Goal: Task Accomplishment & Management: Complete application form

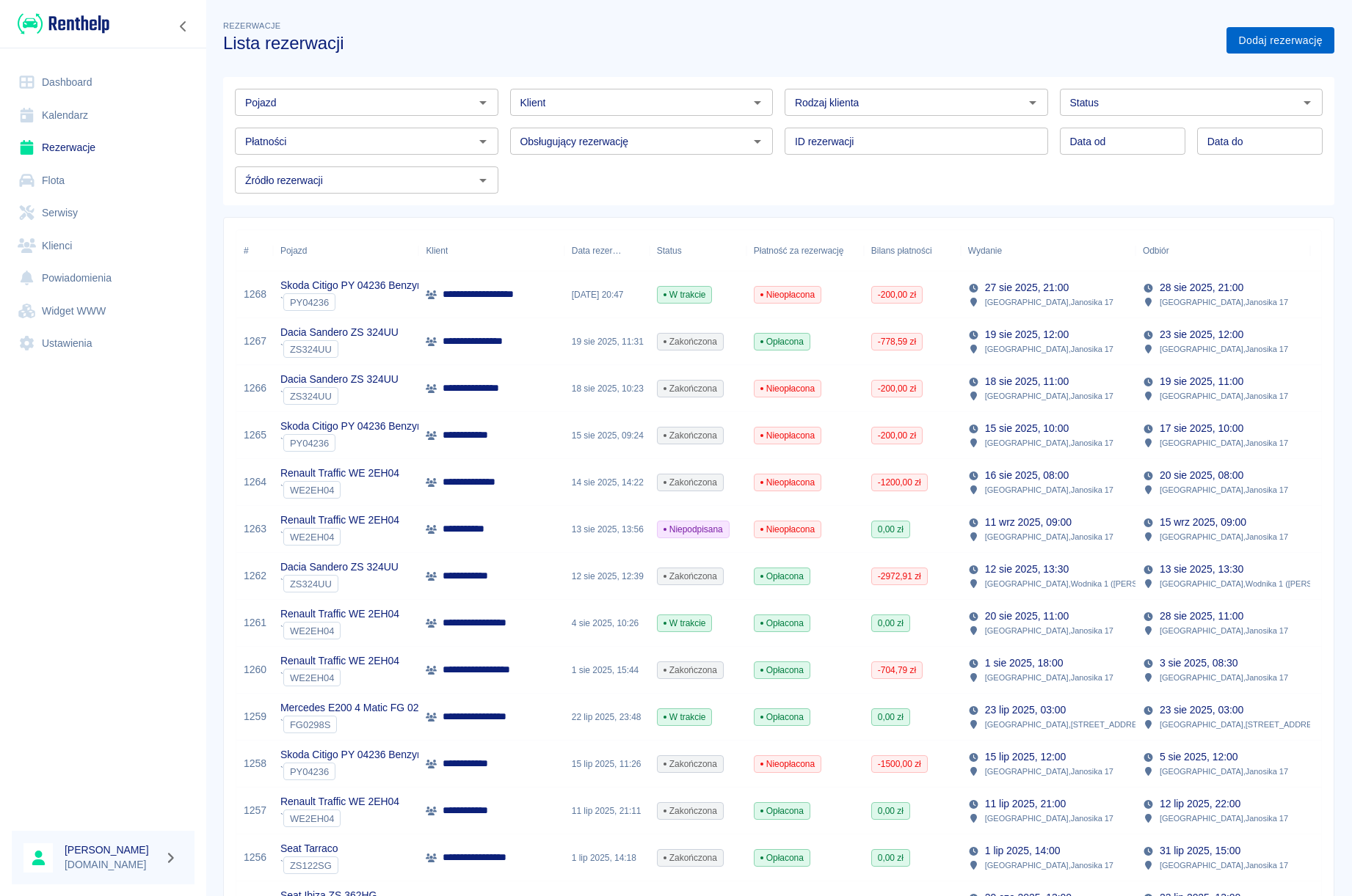
click at [1250, 50] on link "Dodaj rezerwację" at bounding box center [1280, 40] width 107 height 27
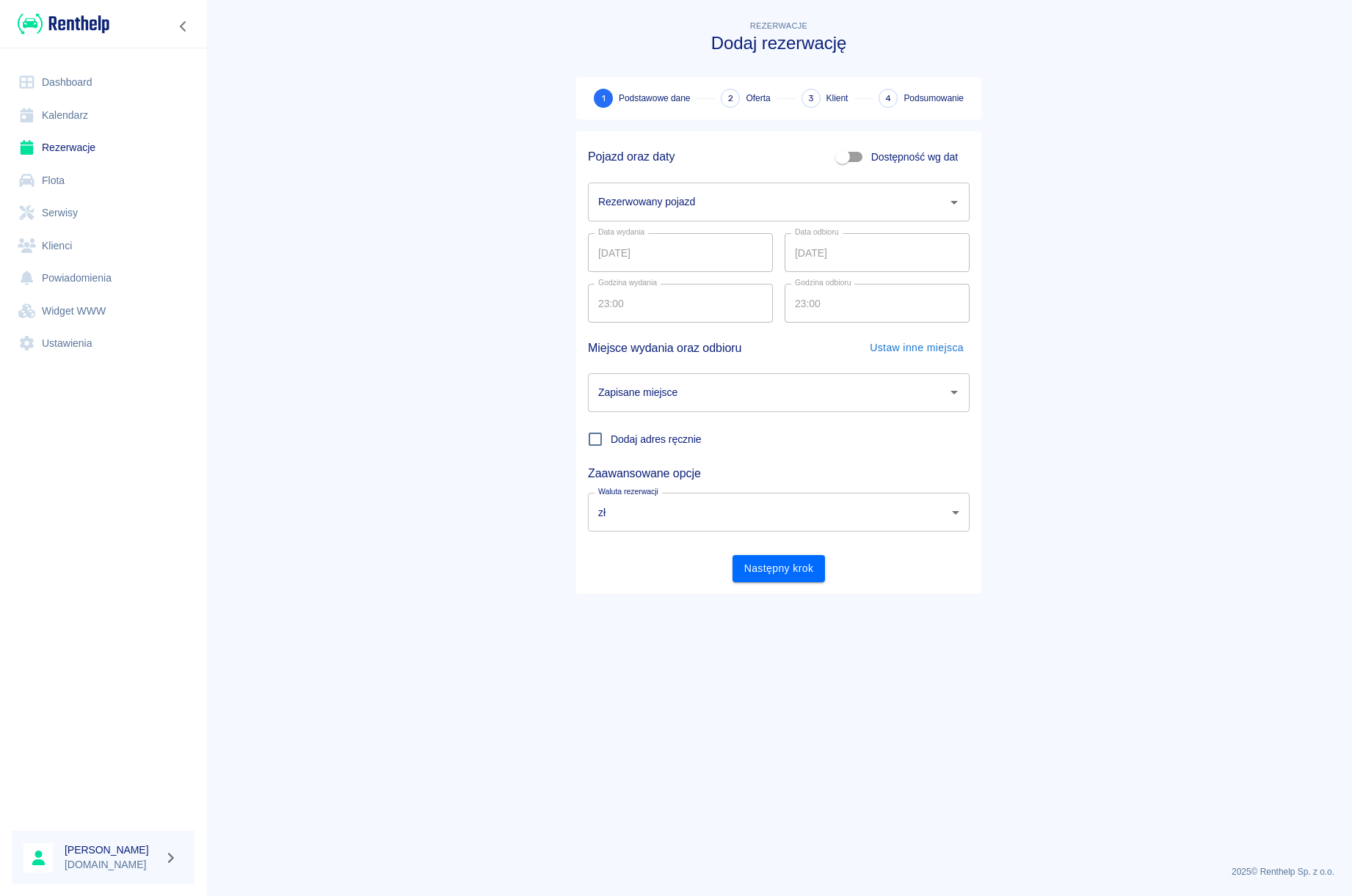
click at [870, 184] on div "Rezerwowany pojazd" at bounding box center [779, 202] width 382 height 39
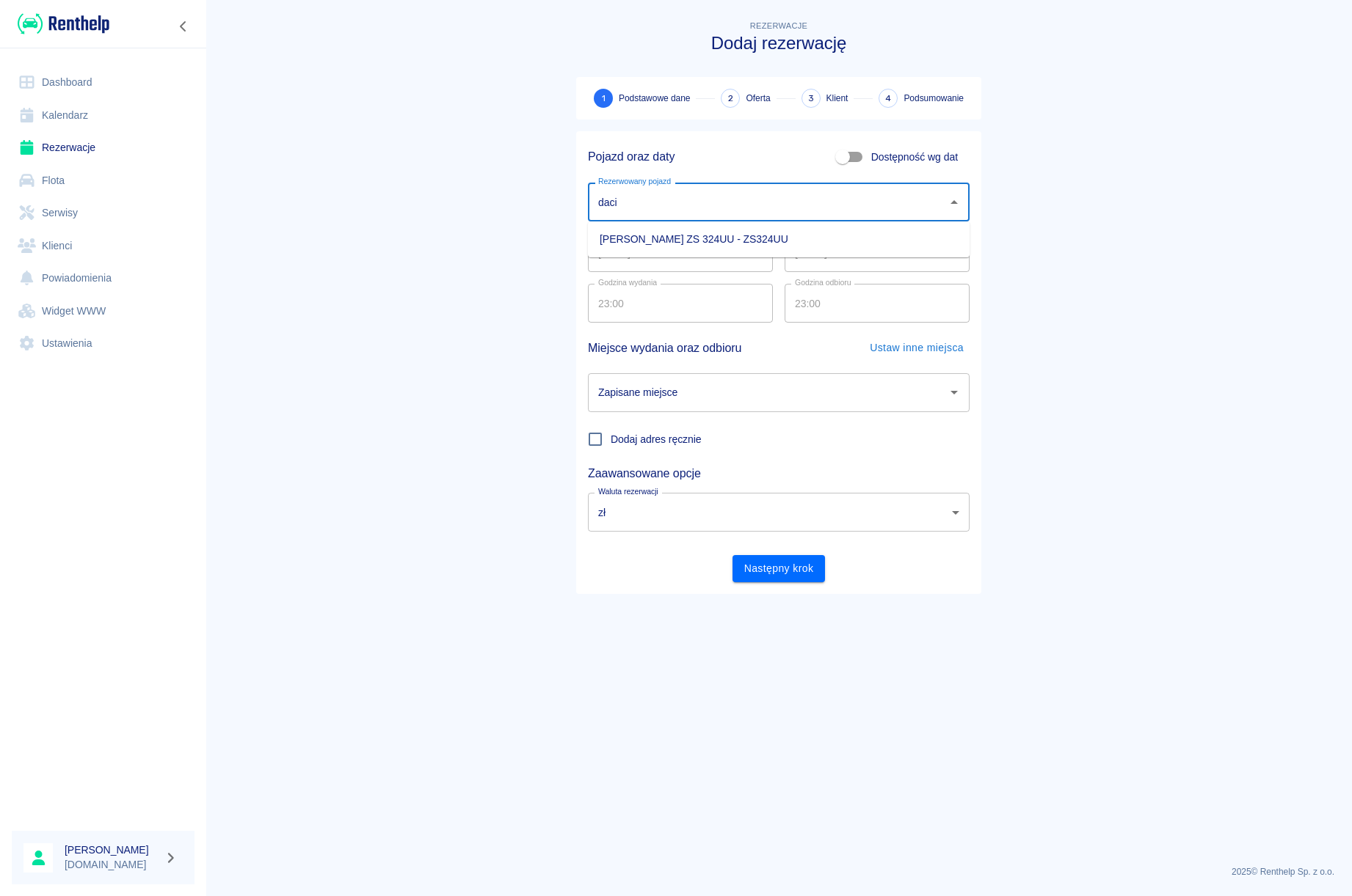
click at [779, 243] on li "[PERSON_NAME] ZS 324UU - ZS324UU" at bounding box center [779, 240] width 382 height 24
type input "[PERSON_NAME] ZS 324UU - ZS324UU"
click at [713, 254] on input "[DATE]" at bounding box center [681, 253] width 185 height 39
click at [600, 258] on input "[DATE]" at bounding box center [681, 253] width 185 height 39
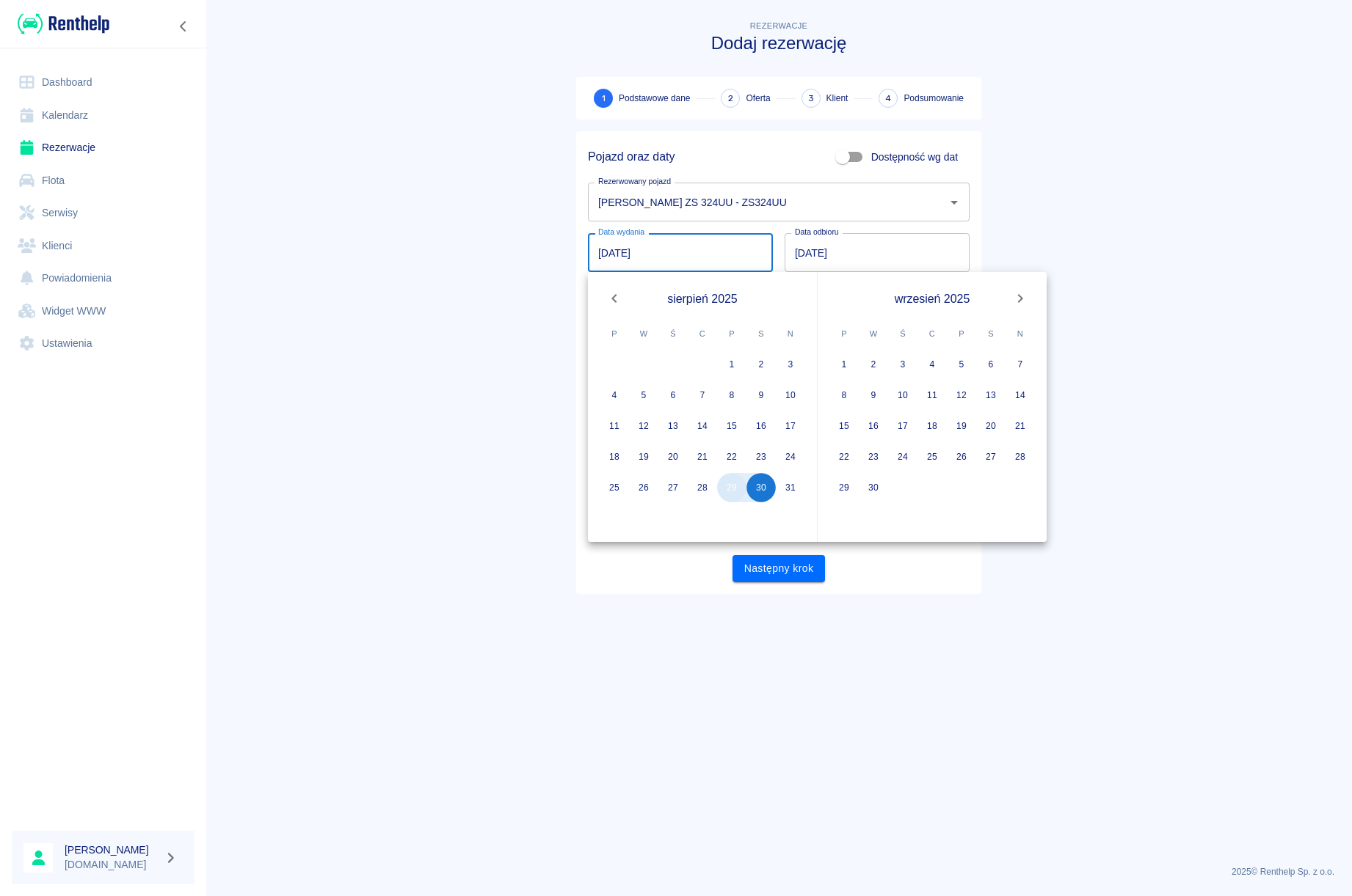
click at [726, 494] on button "29" at bounding box center [732, 488] width 30 height 30
click at [838, 364] on button "1" at bounding box center [844, 365] width 30 height 30
type input "[DATE]"
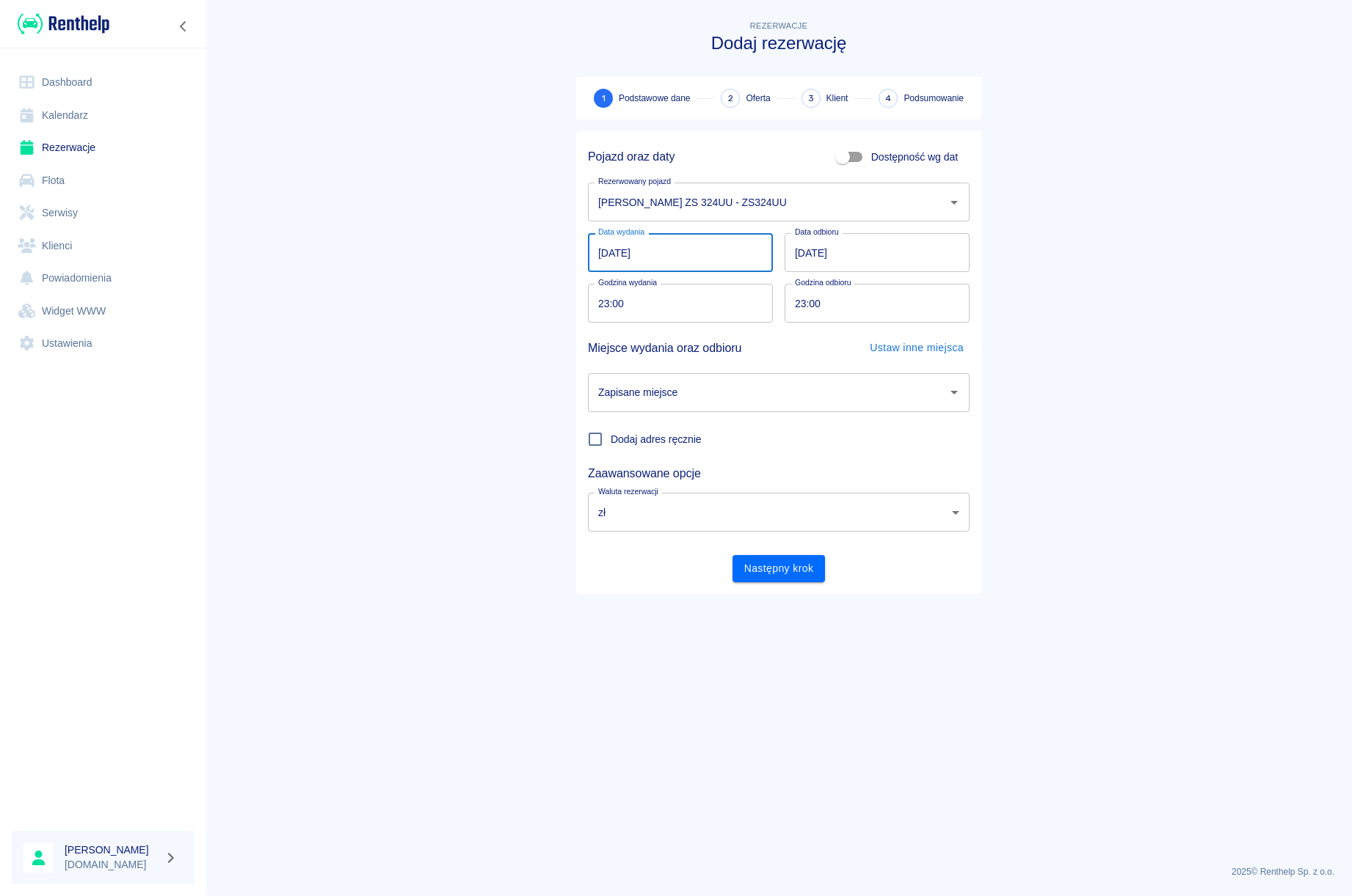
click at [712, 253] on input "[DATE]" at bounding box center [681, 253] width 185 height 39
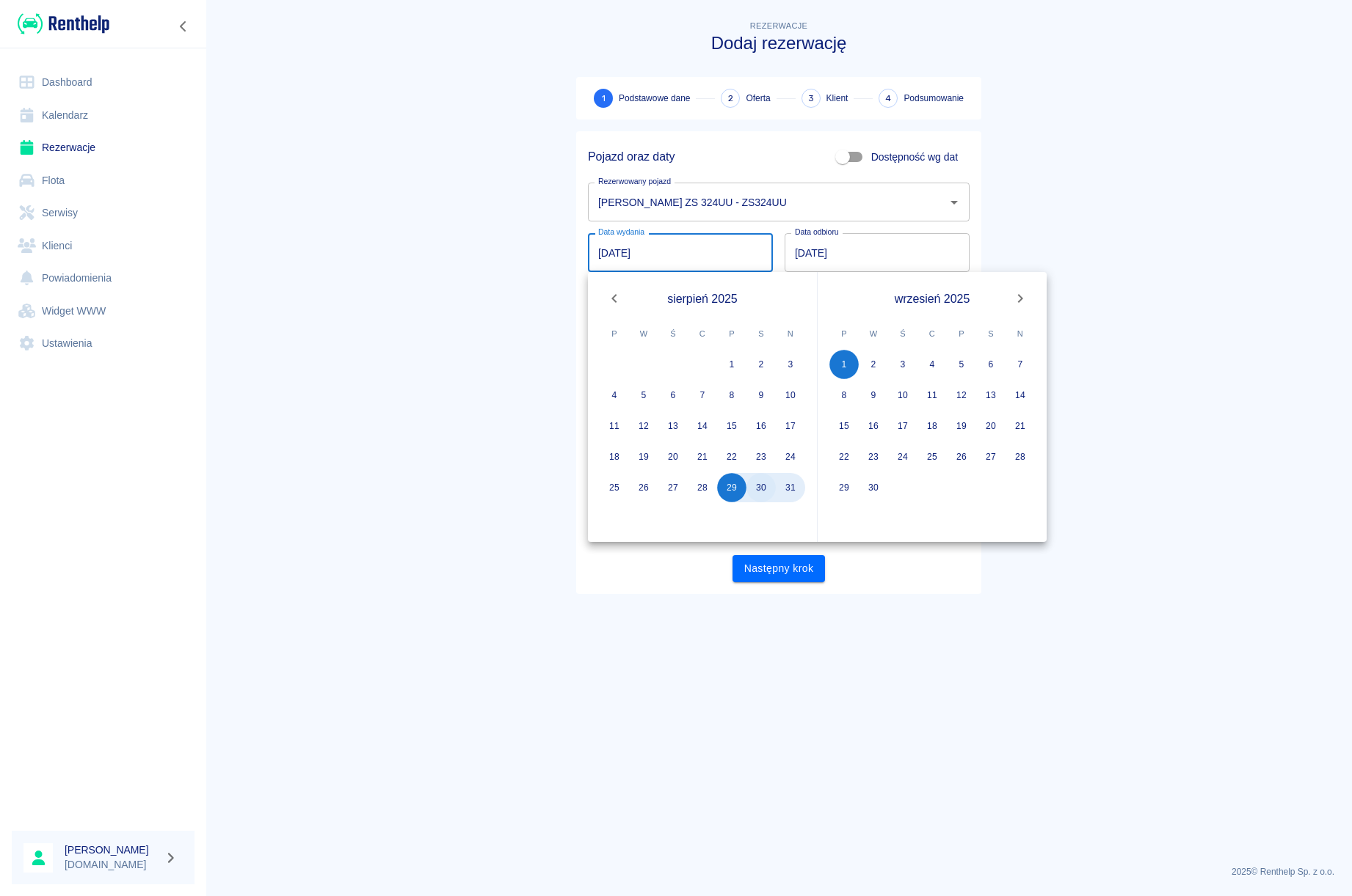
click at [758, 500] on button "30" at bounding box center [761, 488] width 30 height 30
type input "[DATE]"
click at [849, 369] on button "1" at bounding box center [844, 365] width 30 height 30
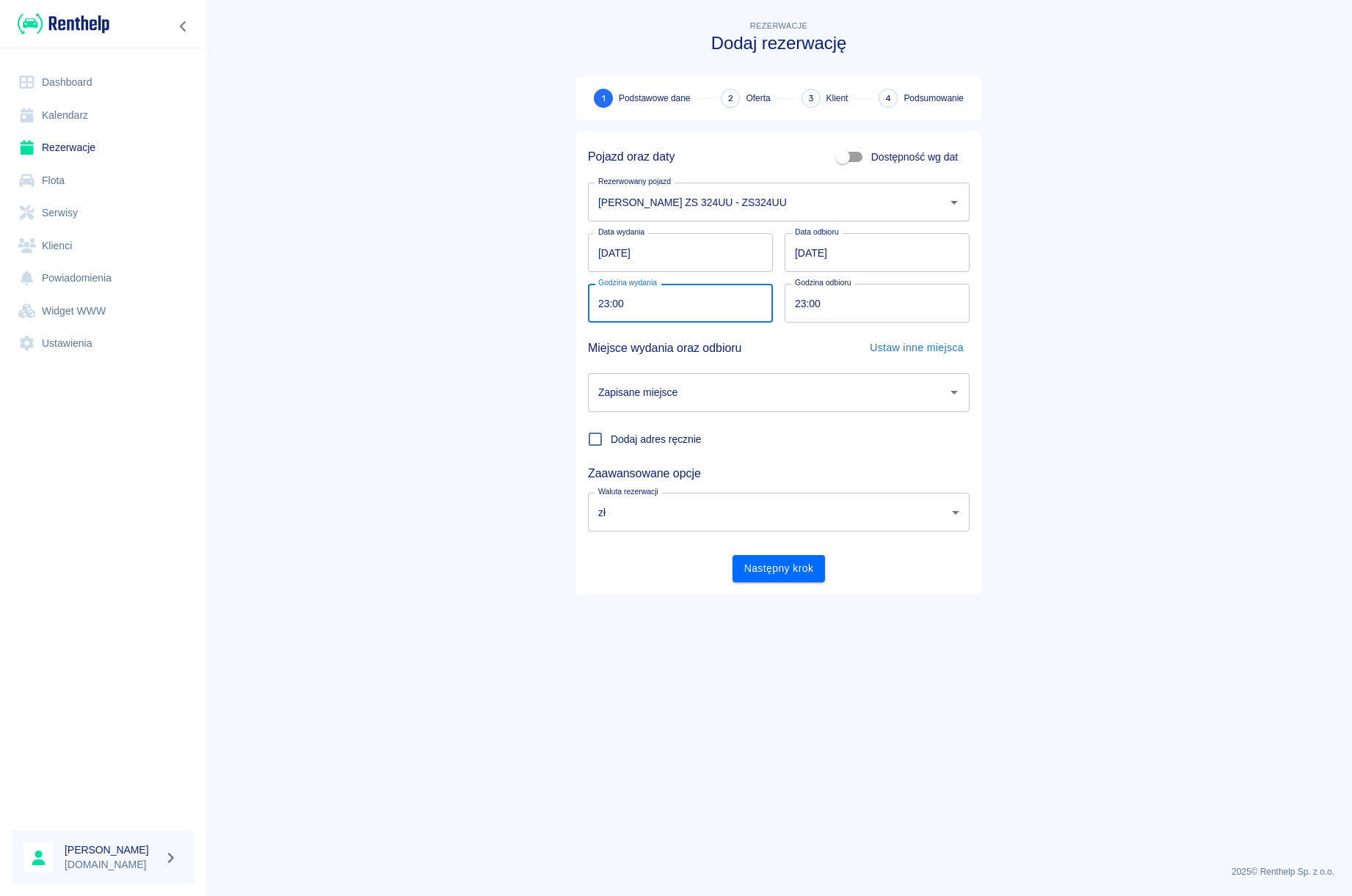
drag, startPoint x: 607, startPoint y: 309, endPoint x: 599, endPoint y: 306, distance: 8.5
click at [599, 306] on input "23:00" at bounding box center [675, 304] width 175 height 39
type input "08:00"
click at [806, 313] on input "23:00" at bounding box center [871, 304] width 175 height 39
type input "08:00"
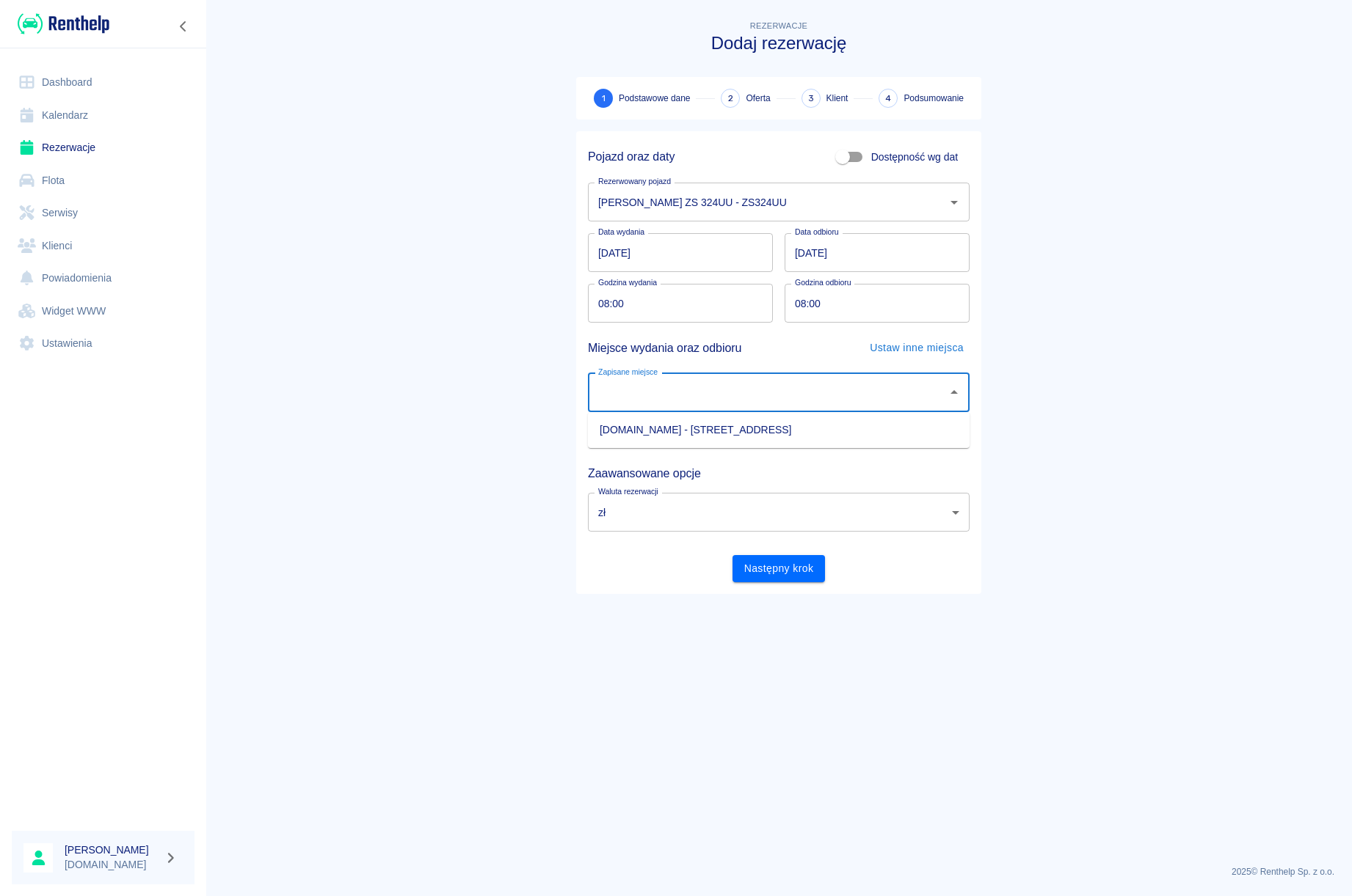
click at [624, 390] on input "Zapisane miejsce" at bounding box center [768, 393] width 346 height 26
drag, startPoint x: 624, startPoint y: 391, endPoint x: 629, endPoint y: 407, distance: 16.8
click at [624, 391] on input "Zapisane miejsce" at bounding box center [768, 393] width 346 height 26
click at [630, 408] on div "Zapisane miejsce" at bounding box center [779, 392] width 382 height 39
click at [632, 423] on li "[DOMAIN_NAME] - [STREET_ADDRESS]" at bounding box center [779, 430] width 382 height 24
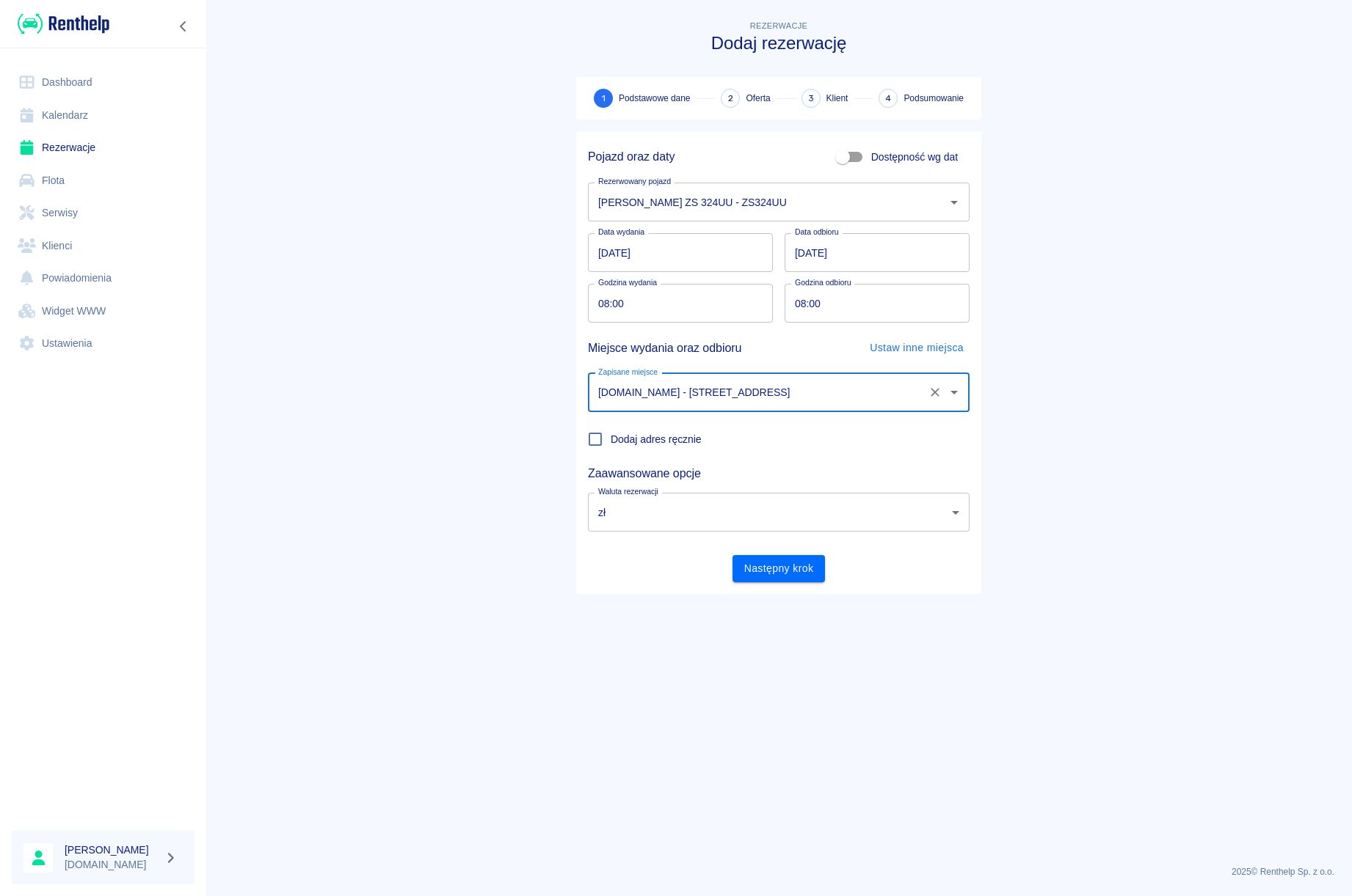
type input "[DOMAIN_NAME] - [STREET_ADDRESS]"
click at [761, 557] on button "Następny krok" at bounding box center [779, 568] width 94 height 27
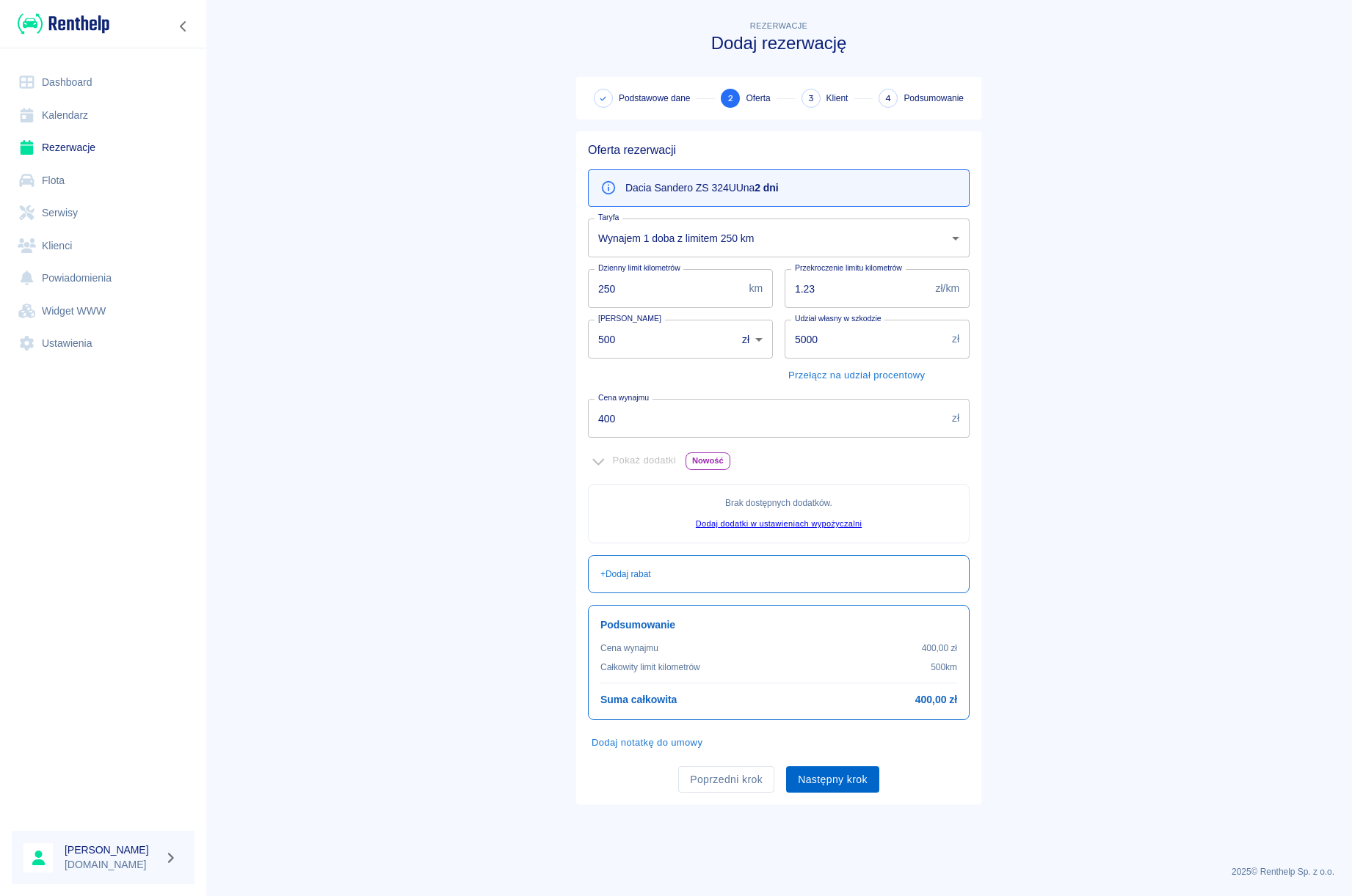
click at [846, 783] on button "Następny krok" at bounding box center [832, 779] width 94 height 27
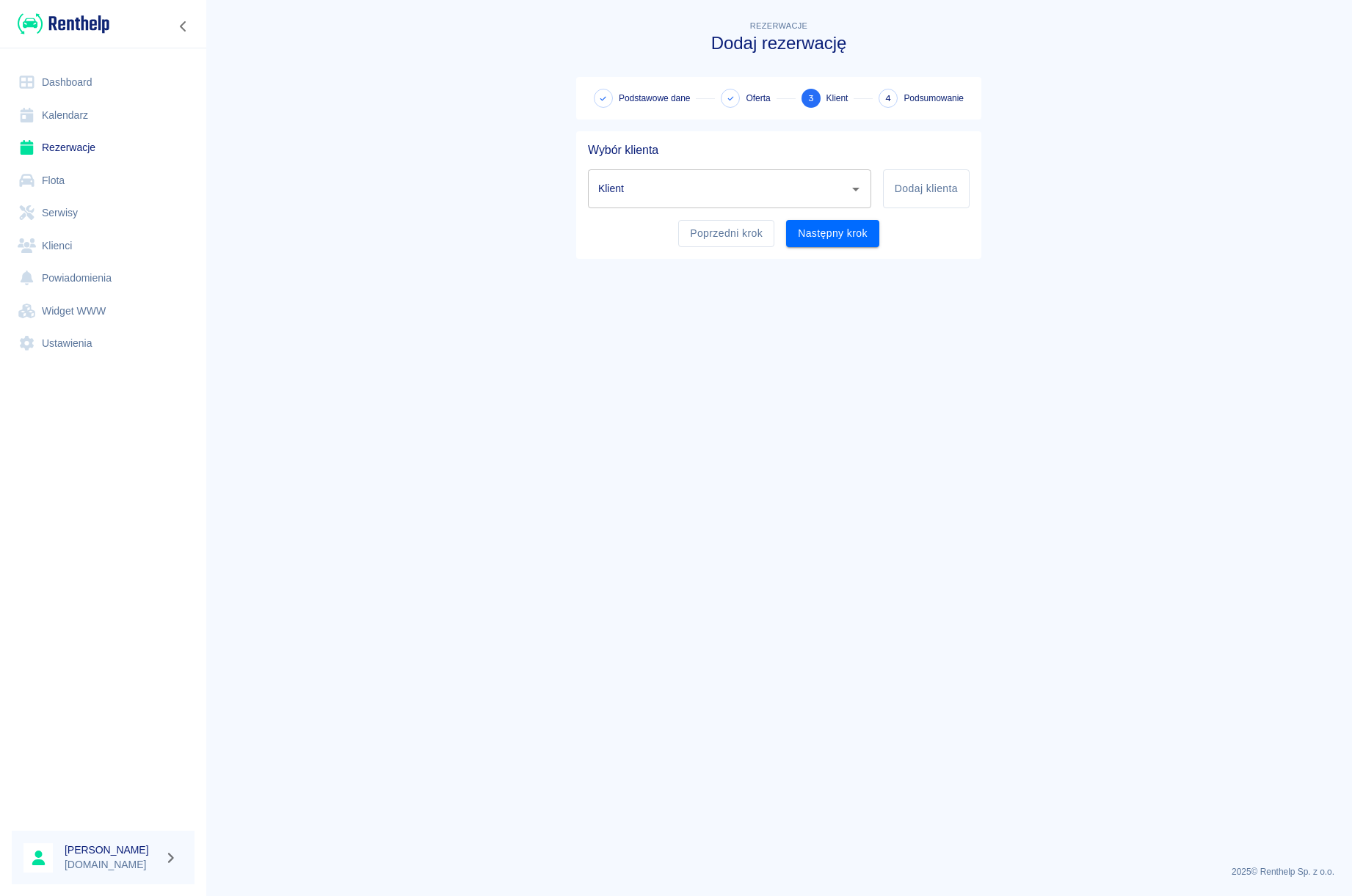
click at [849, 193] on icon "Otwórz" at bounding box center [856, 189] width 18 height 18
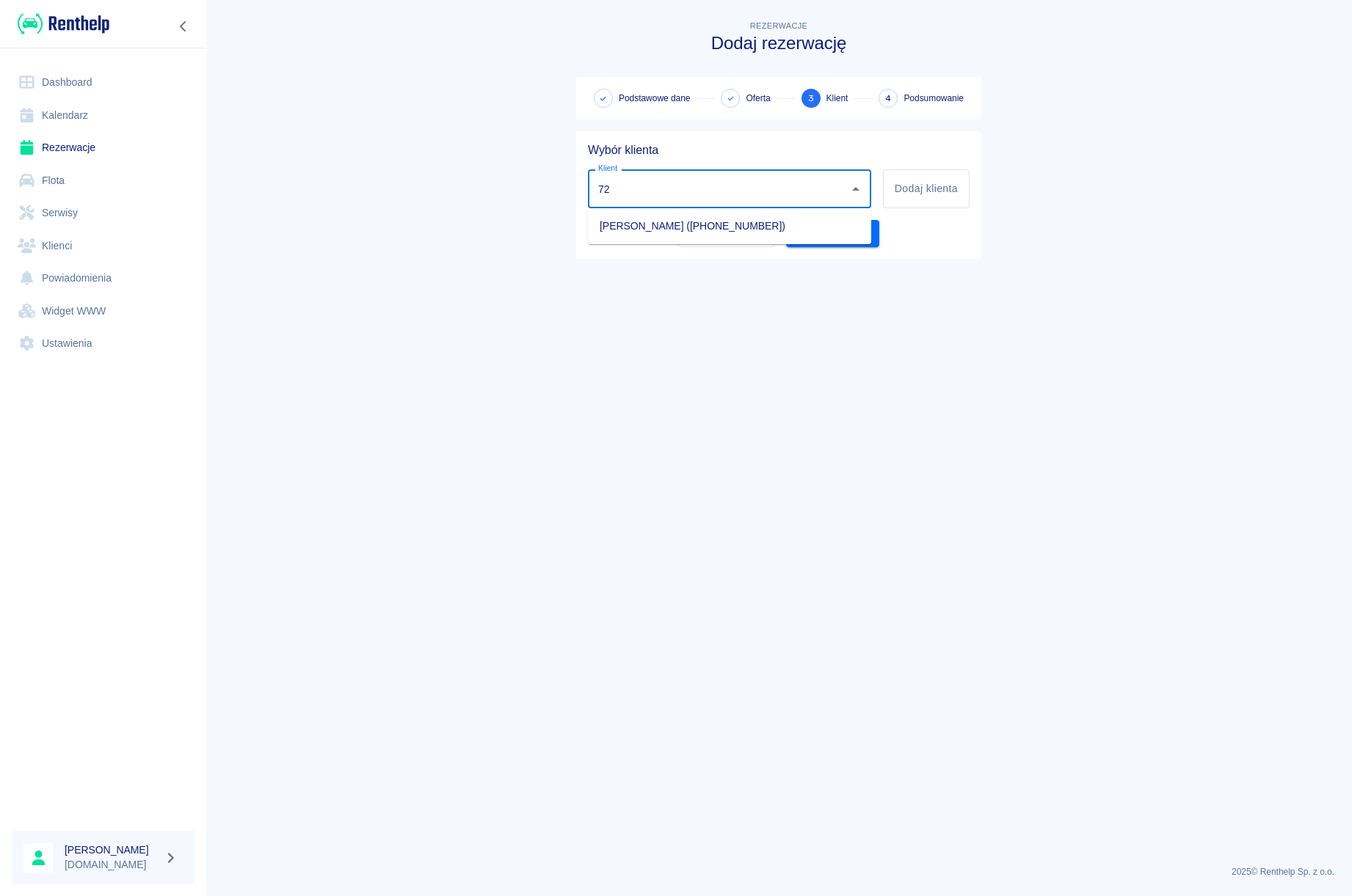
type input "7"
type input "s"
type input "b"
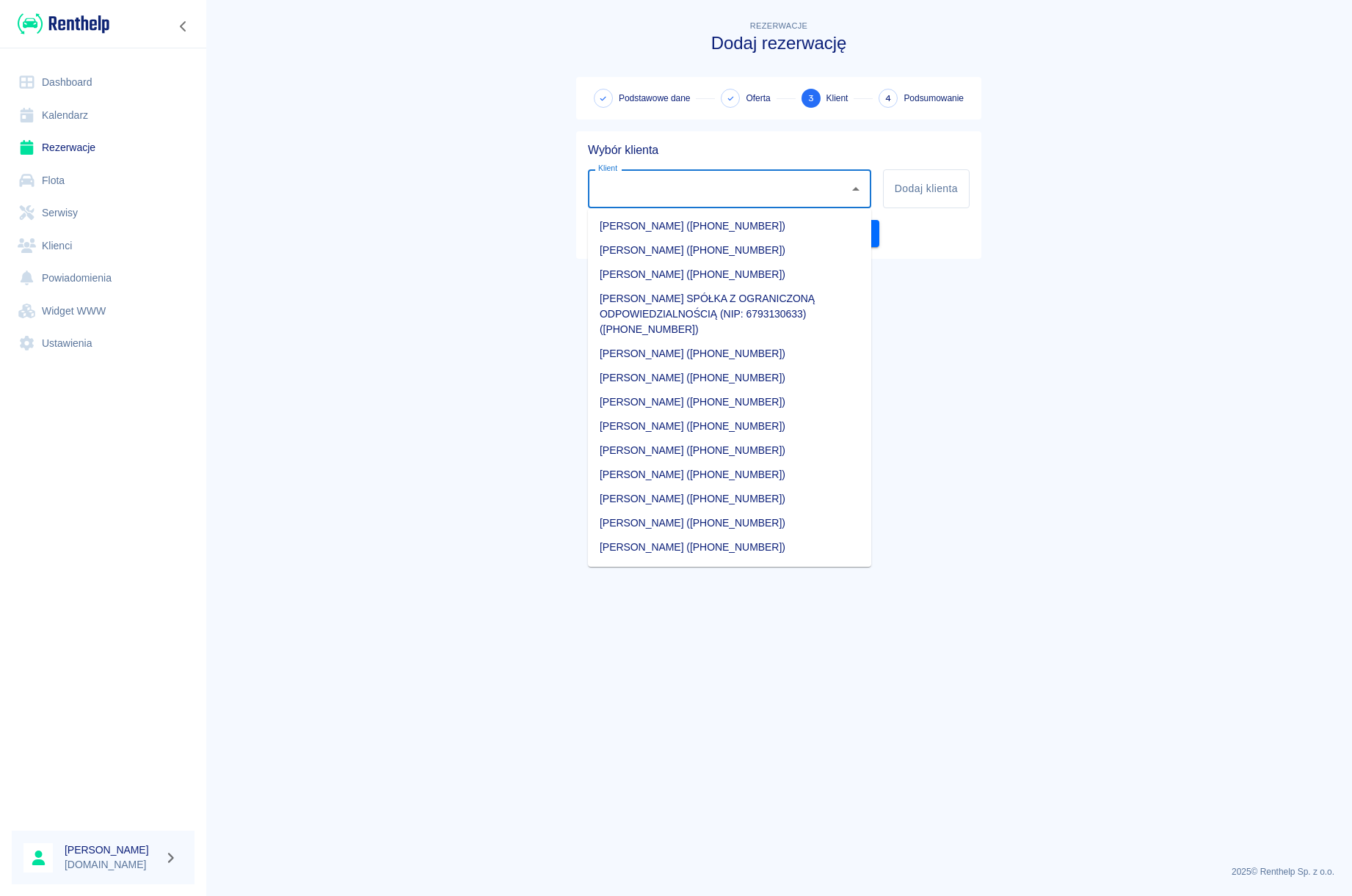
click at [81, 147] on link "Rezerwacje" at bounding box center [103, 148] width 182 height 33
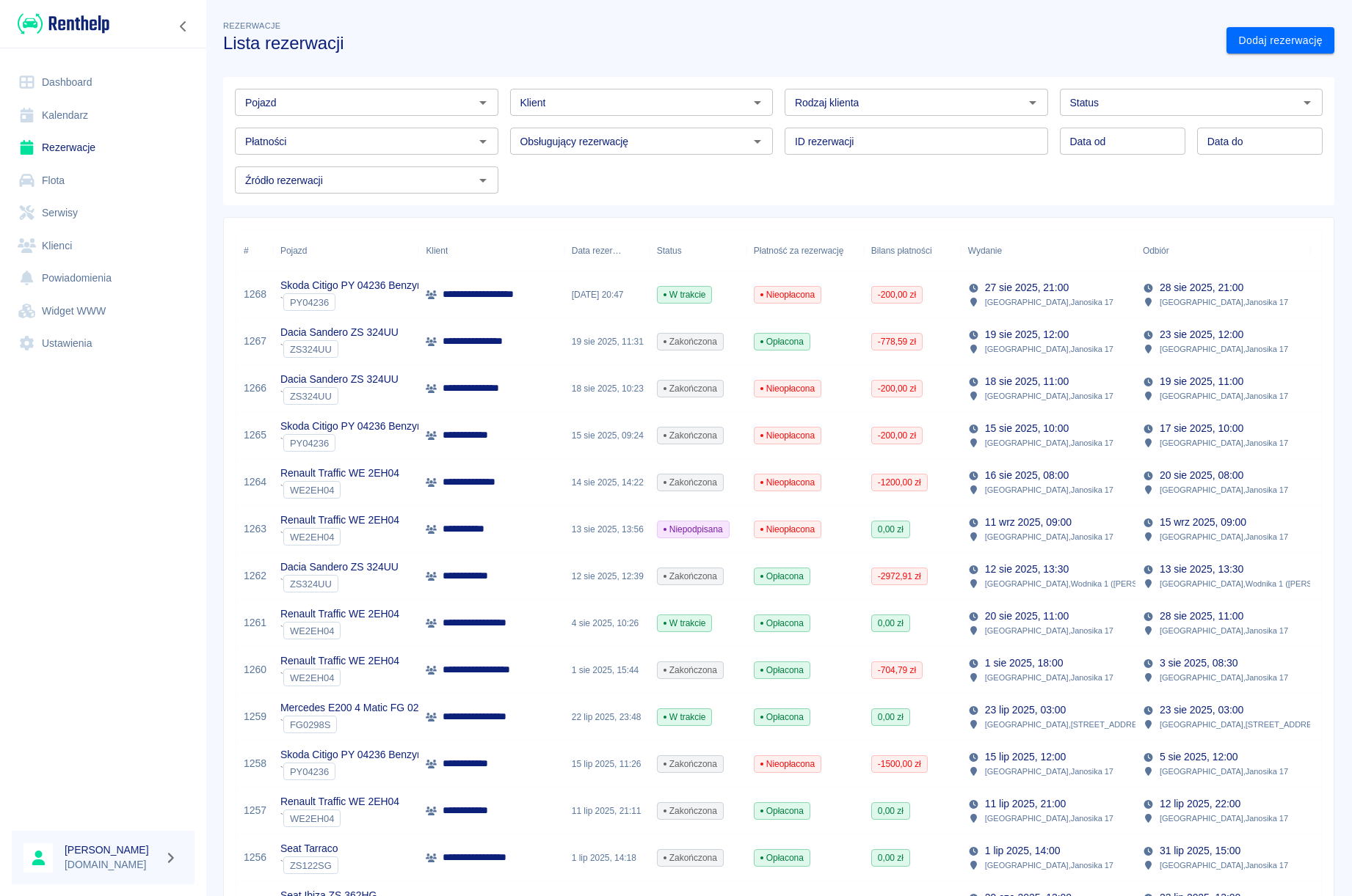
click at [752, 107] on icon "Otwórz" at bounding box center [757, 102] width 18 height 18
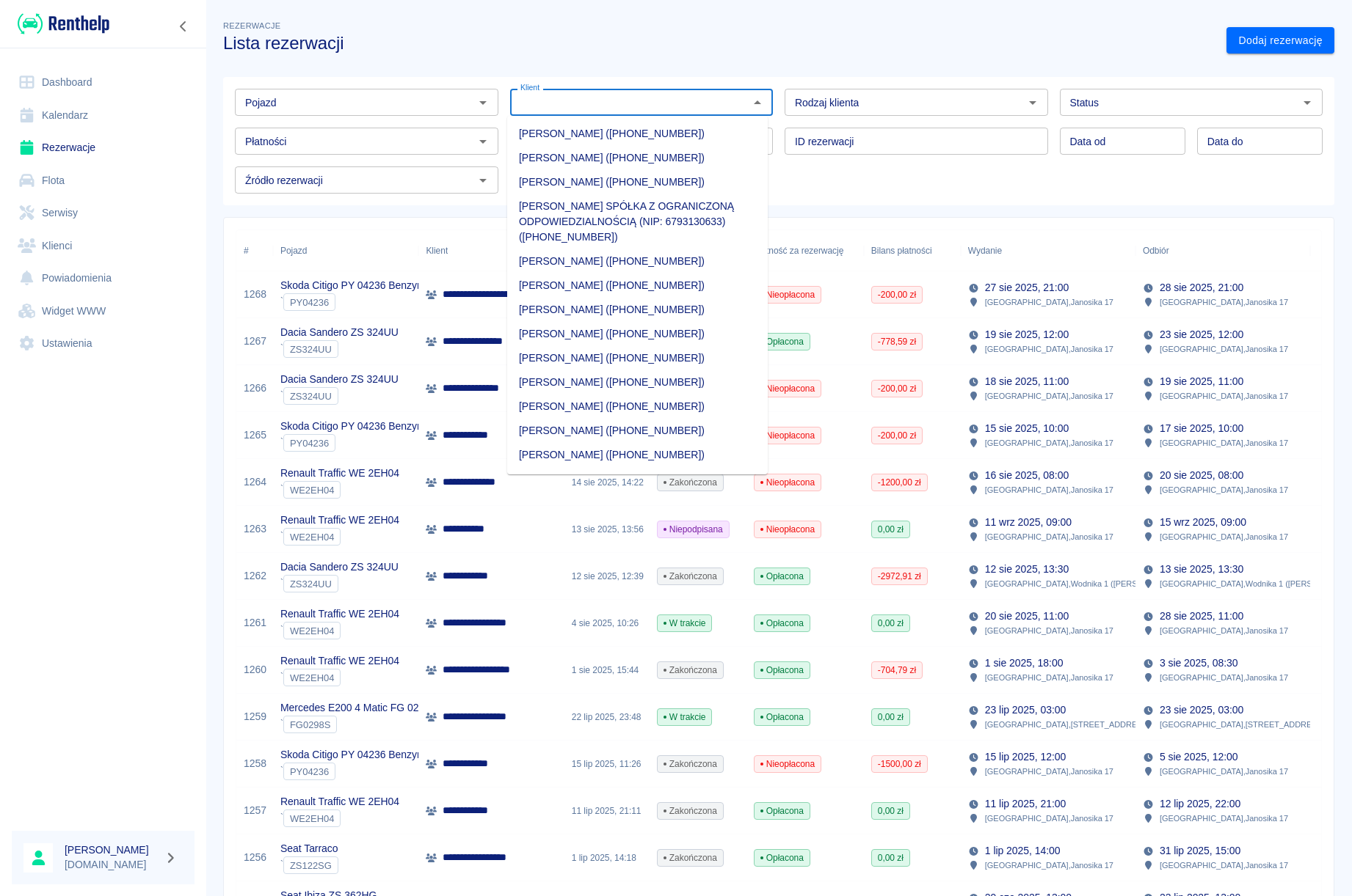
click at [490, 106] on div "Pojazd" at bounding box center [367, 102] width 263 height 27
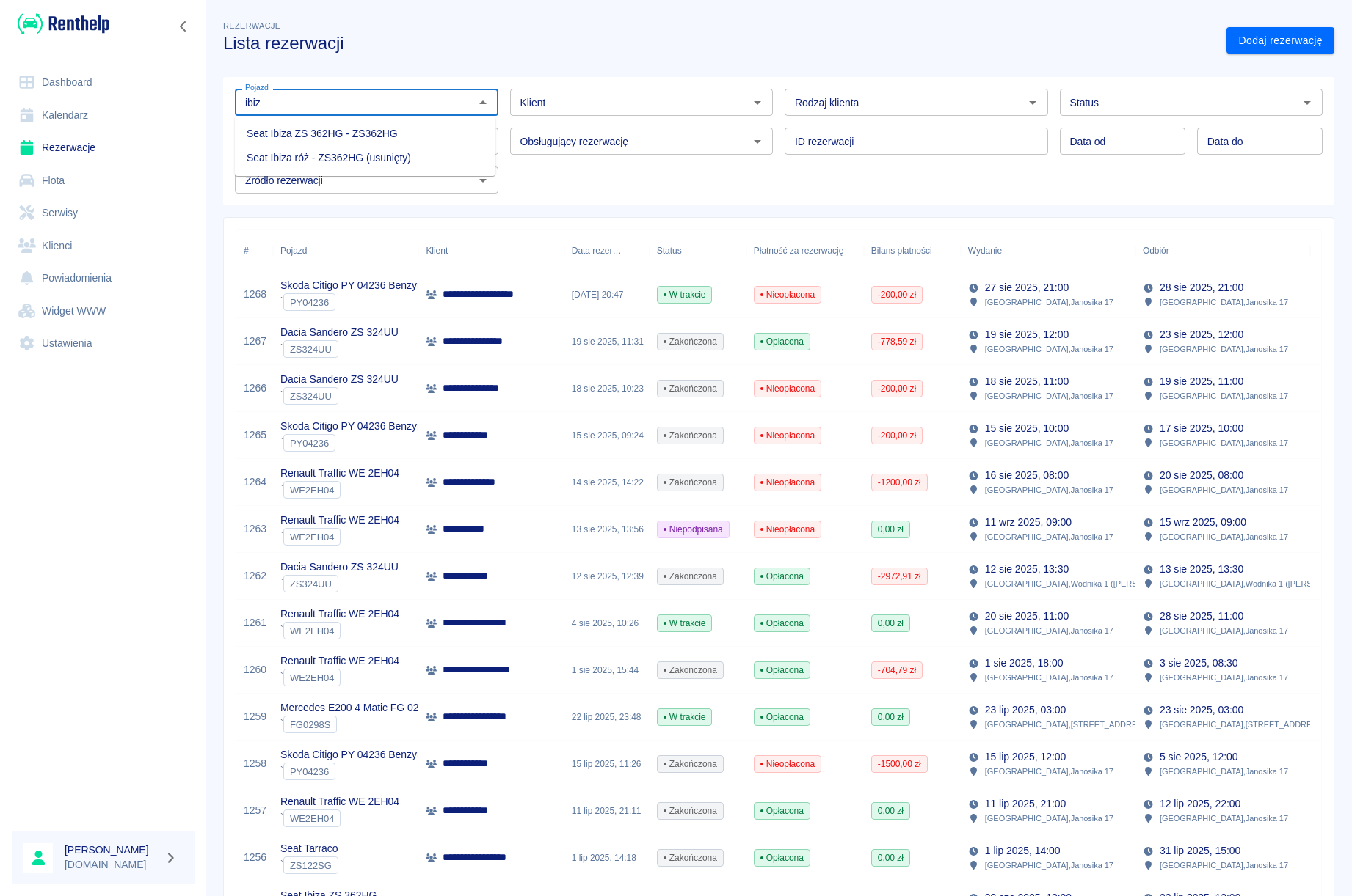
click at [401, 142] on li "Seat Ibiza ZS 362HG - ZS362HG" at bounding box center [365, 134] width 260 height 24
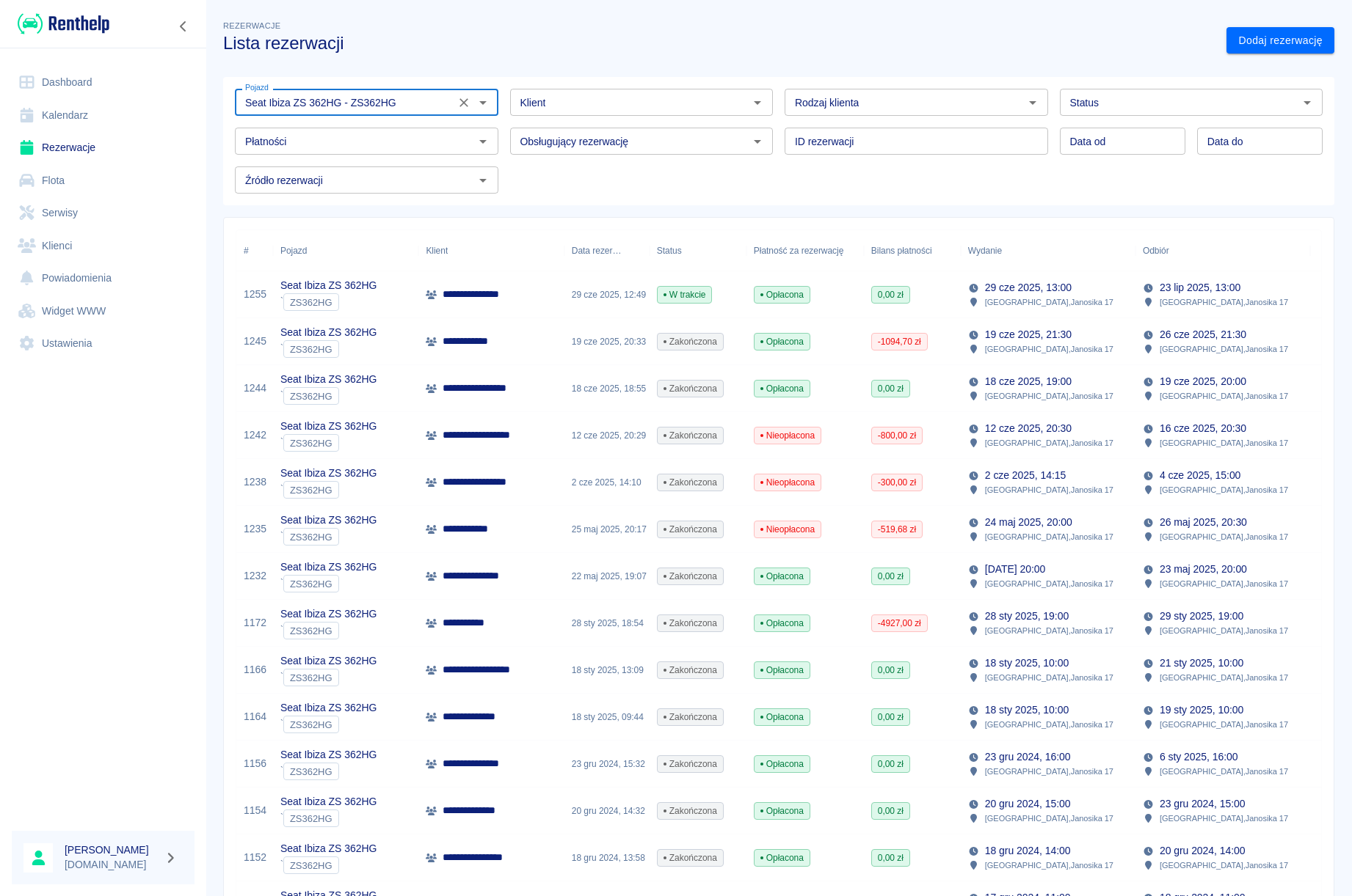
type input "Seat Ibiza ZS 362HG - ZS362HG"
click at [555, 438] on div "**********" at bounding box center [491, 435] width 145 height 47
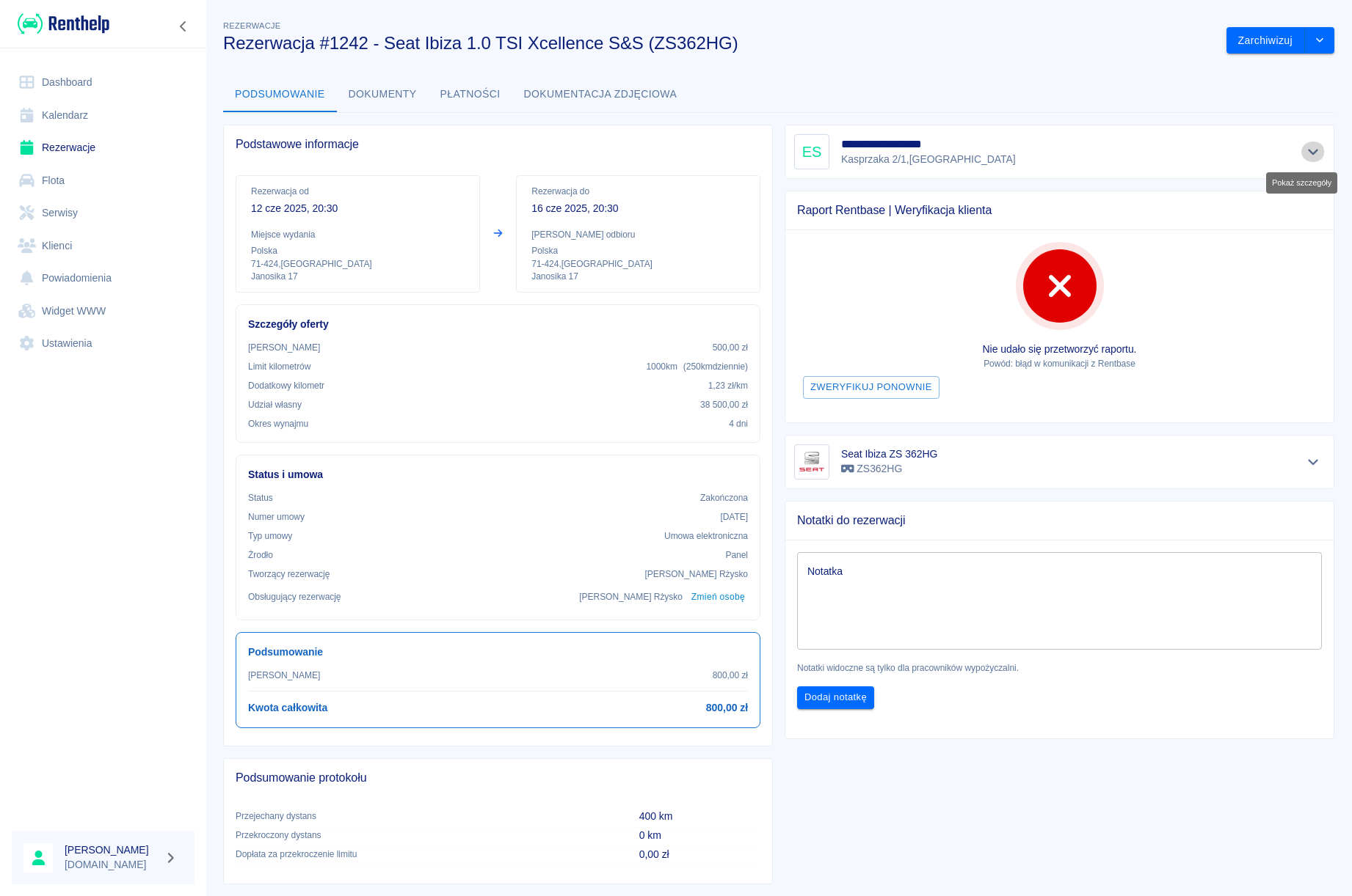
click at [1305, 155] on icon "Pokaż szczegóły" at bounding box center [1313, 152] width 17 height 13
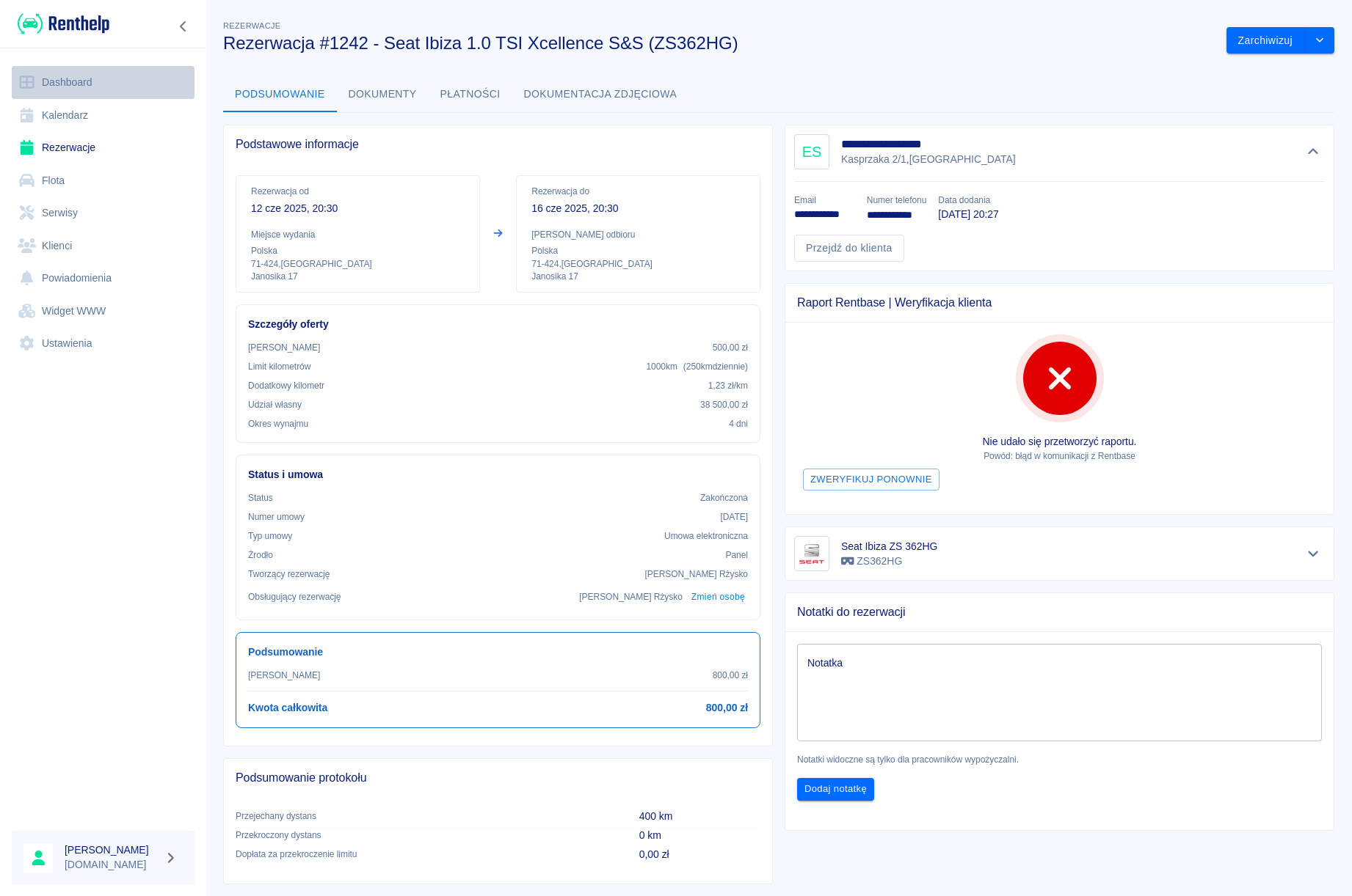
click at [72, 86] on link "Dashboard" at bounding box center [103, 82] width 182 height 33
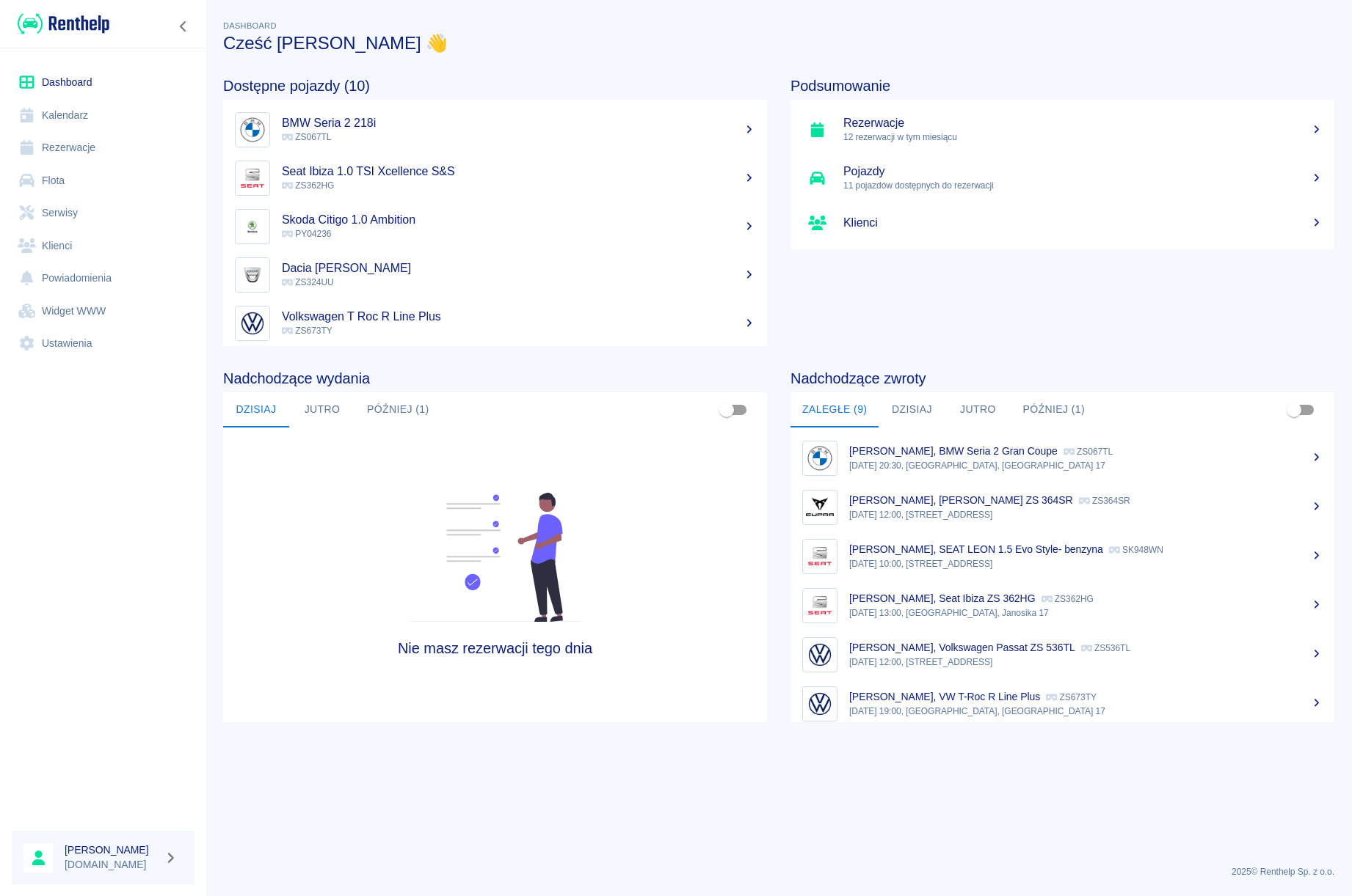
click at [69, 150] on link "Rezerwacje" at bounding box center [103, 148] width 182 height 33
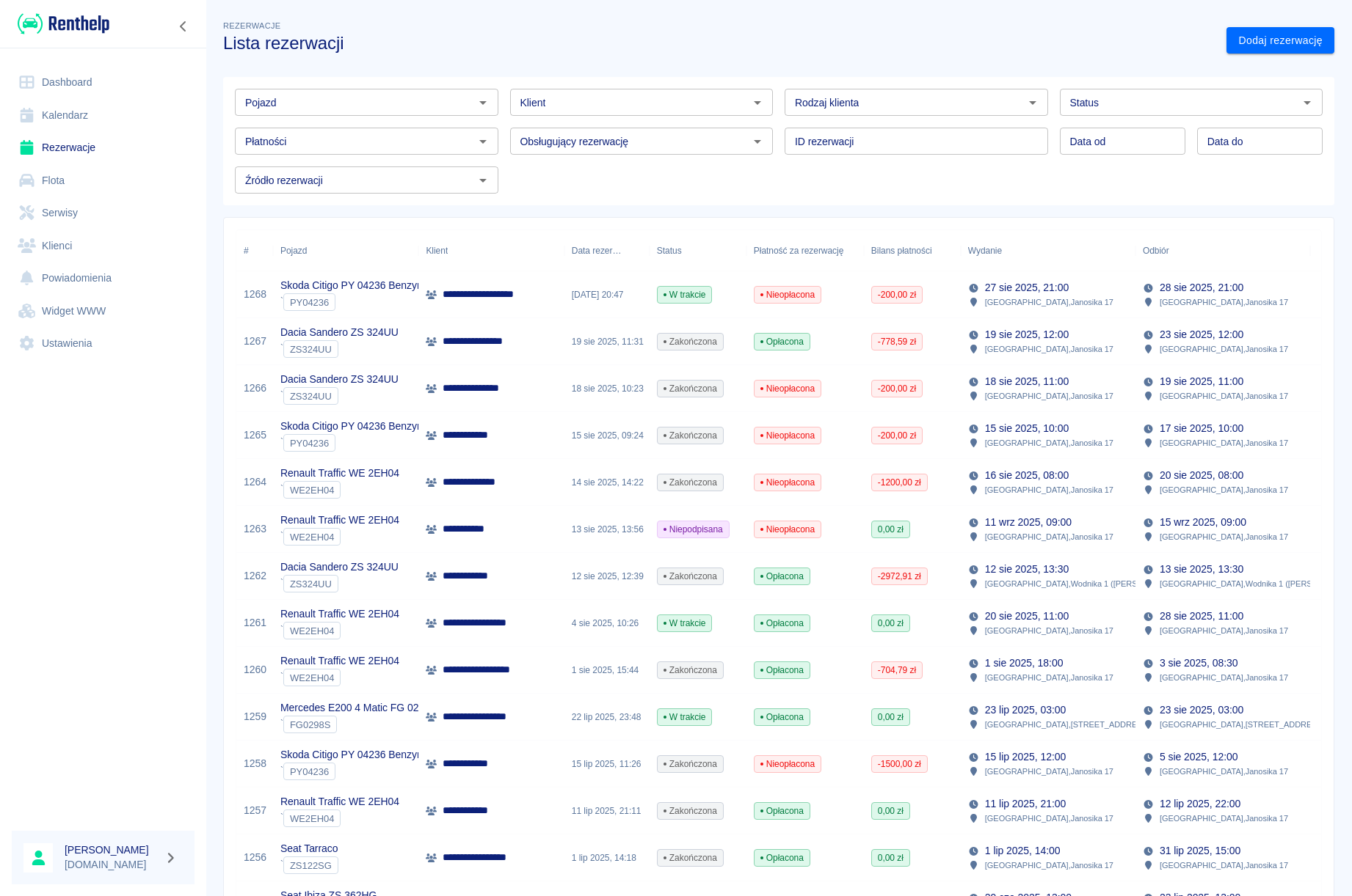
click at [482, 104] on icon "Otwórz" at bounding box center [482, 102] width 18 height 18
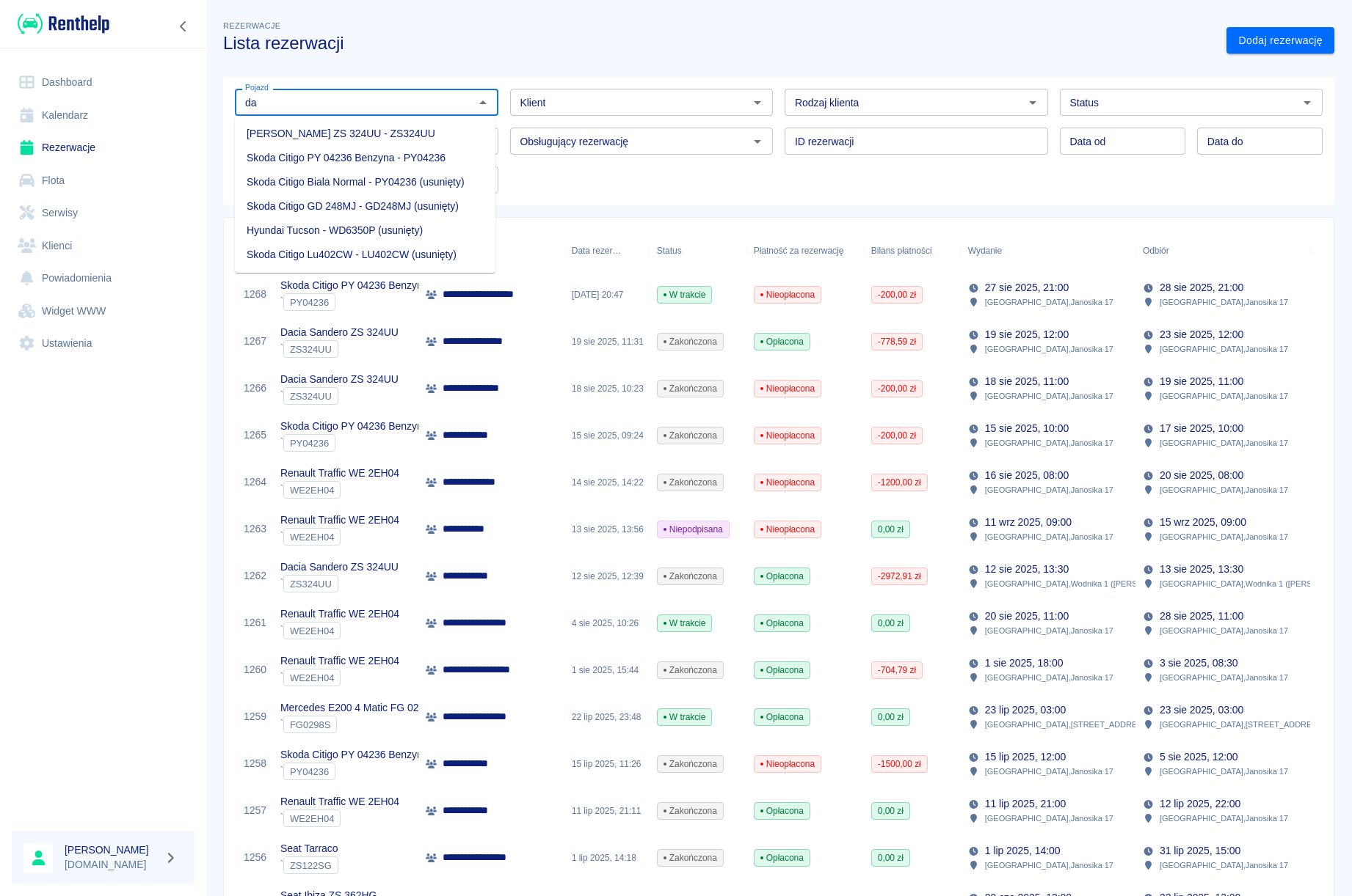
click at [420, 128] on li "[PERSON_NAME] ZS 324UU - ZS324UU" at bounding box center [365, 134] width 260 height 24
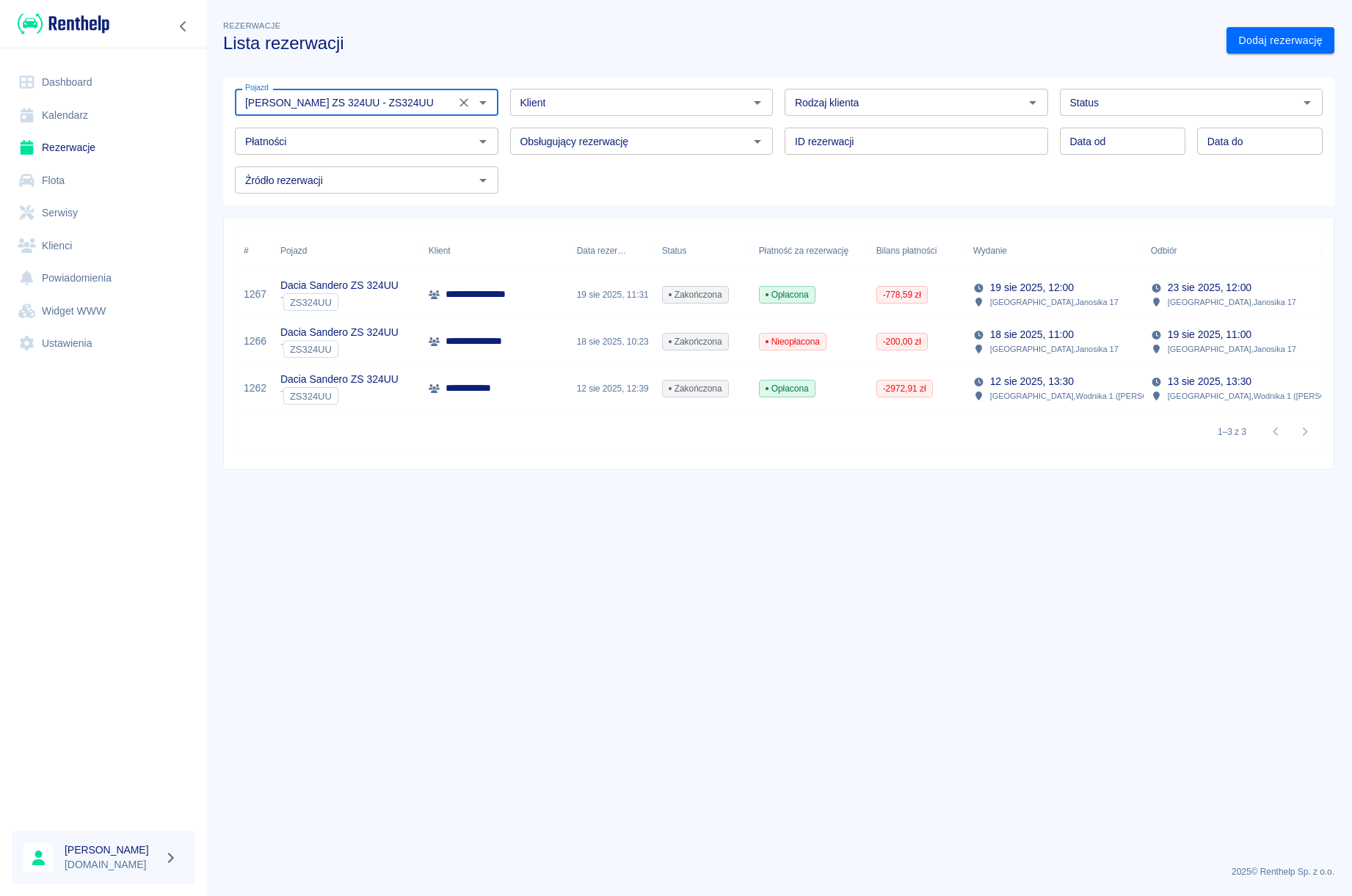
type input "[PERSON_NAME] ZS 324UU - ZS324UU"
